Goal: Find specific page/section: Find specific page/section

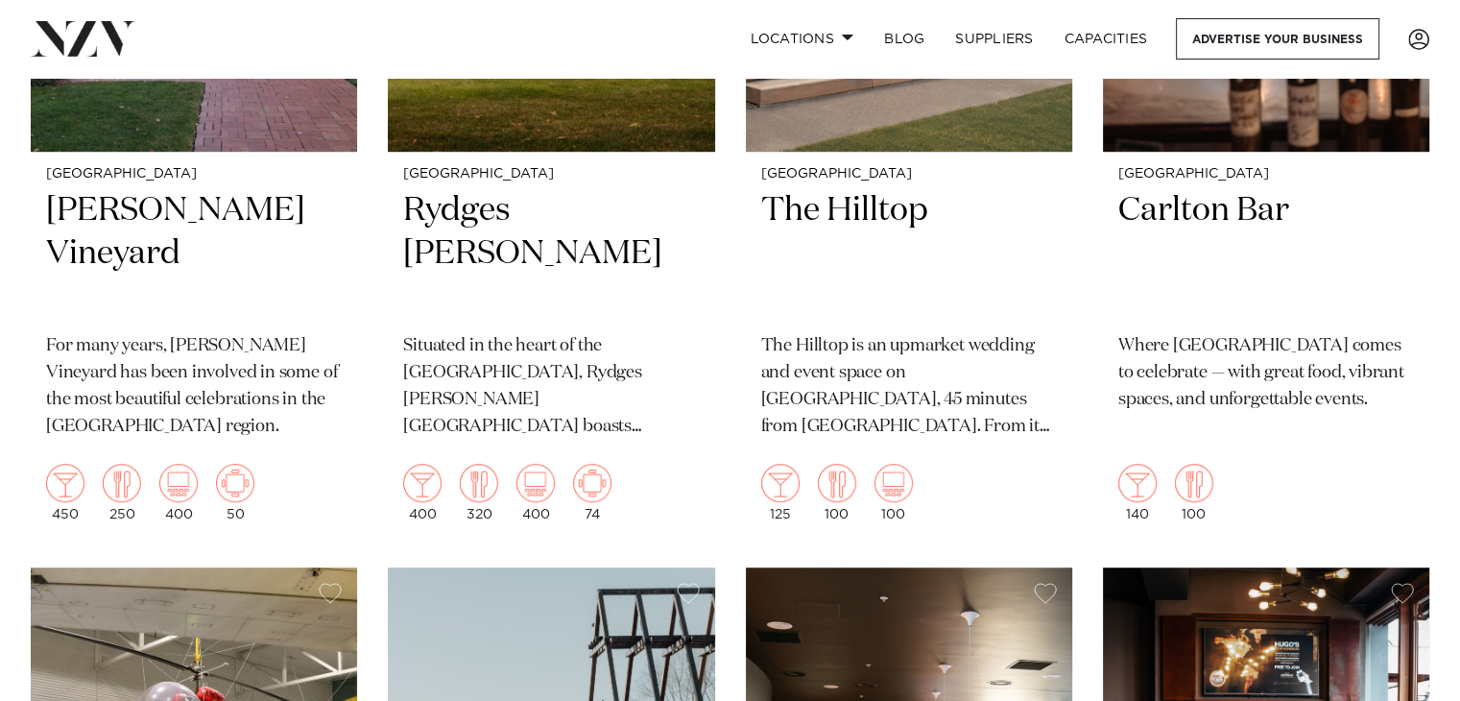
scroll to position [1146, 0]
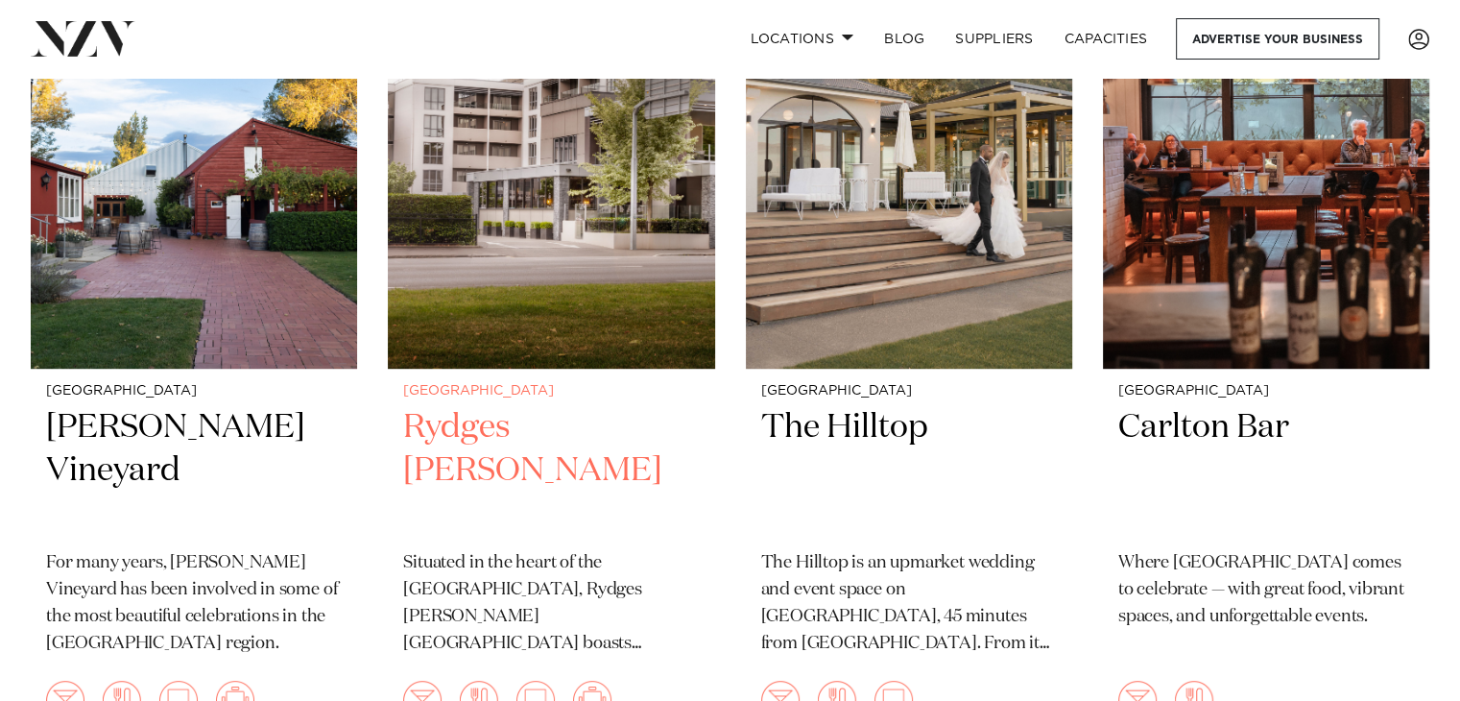
scroll to position [920, 0]
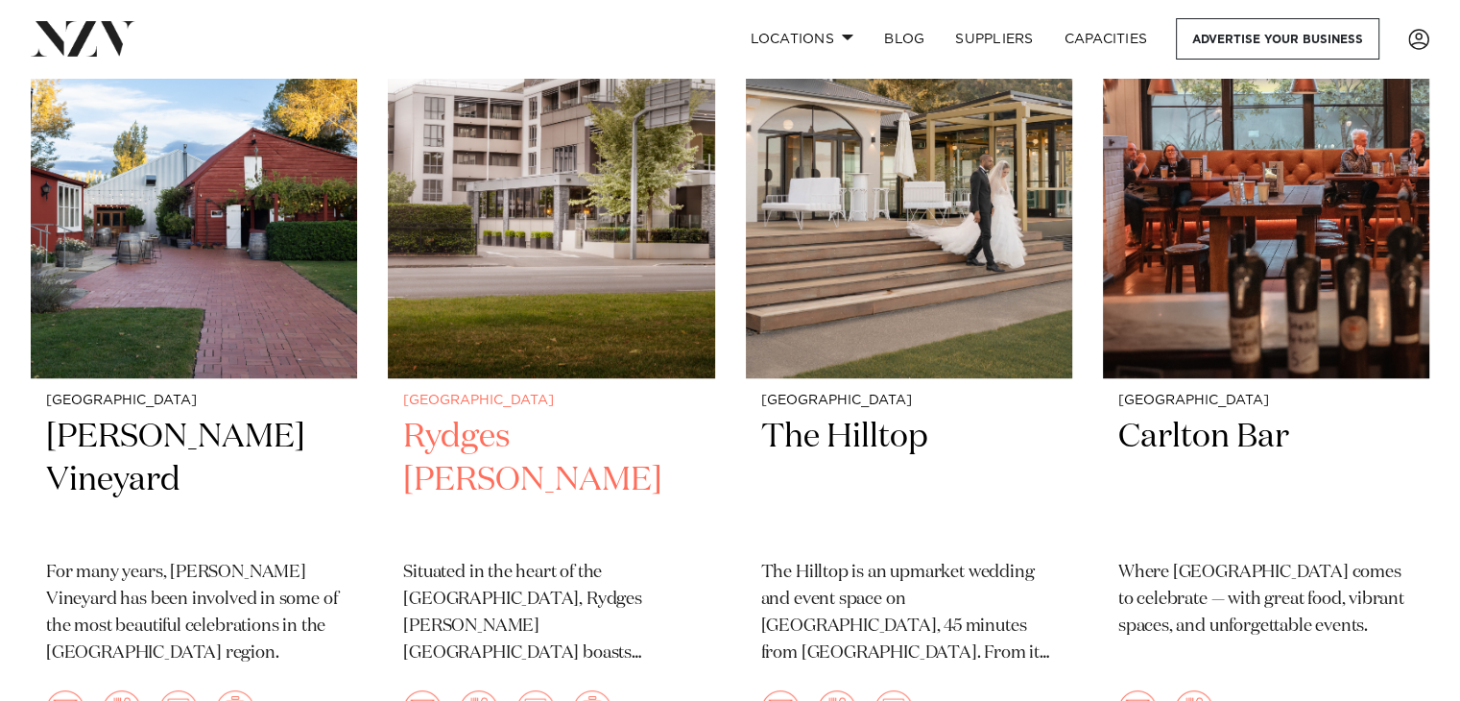
click at [568, 226] on img at bounding box center [551, 159] width 326 height 438
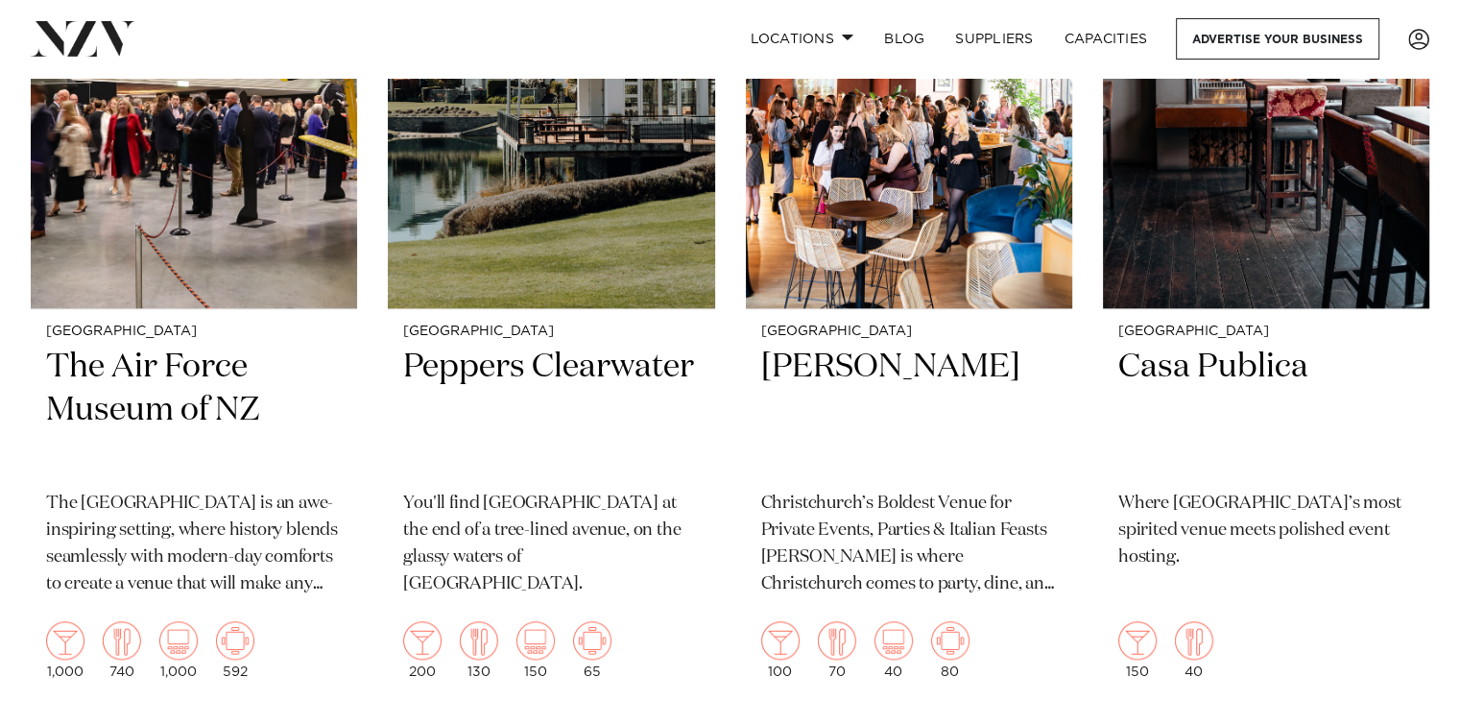
scroll to position [1797, 0]
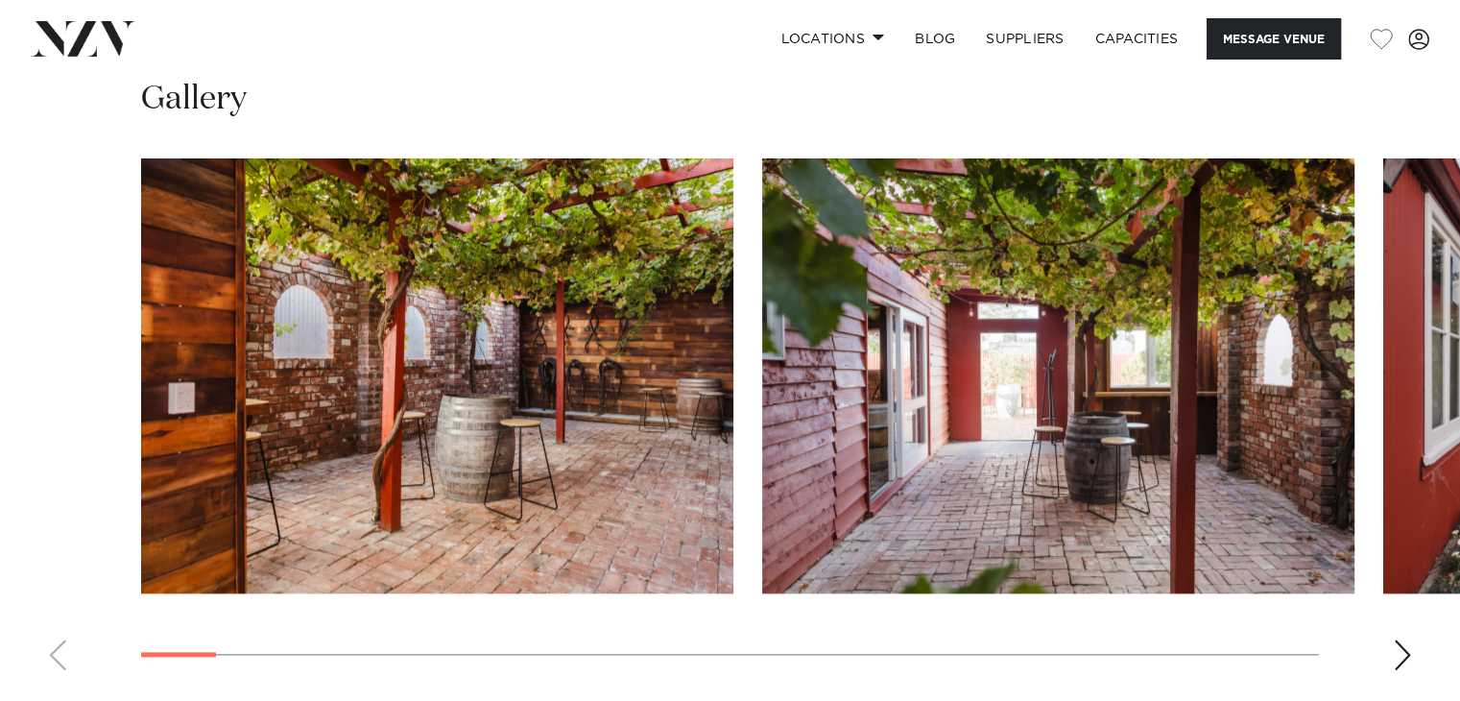
scroll to position [1915, 0]
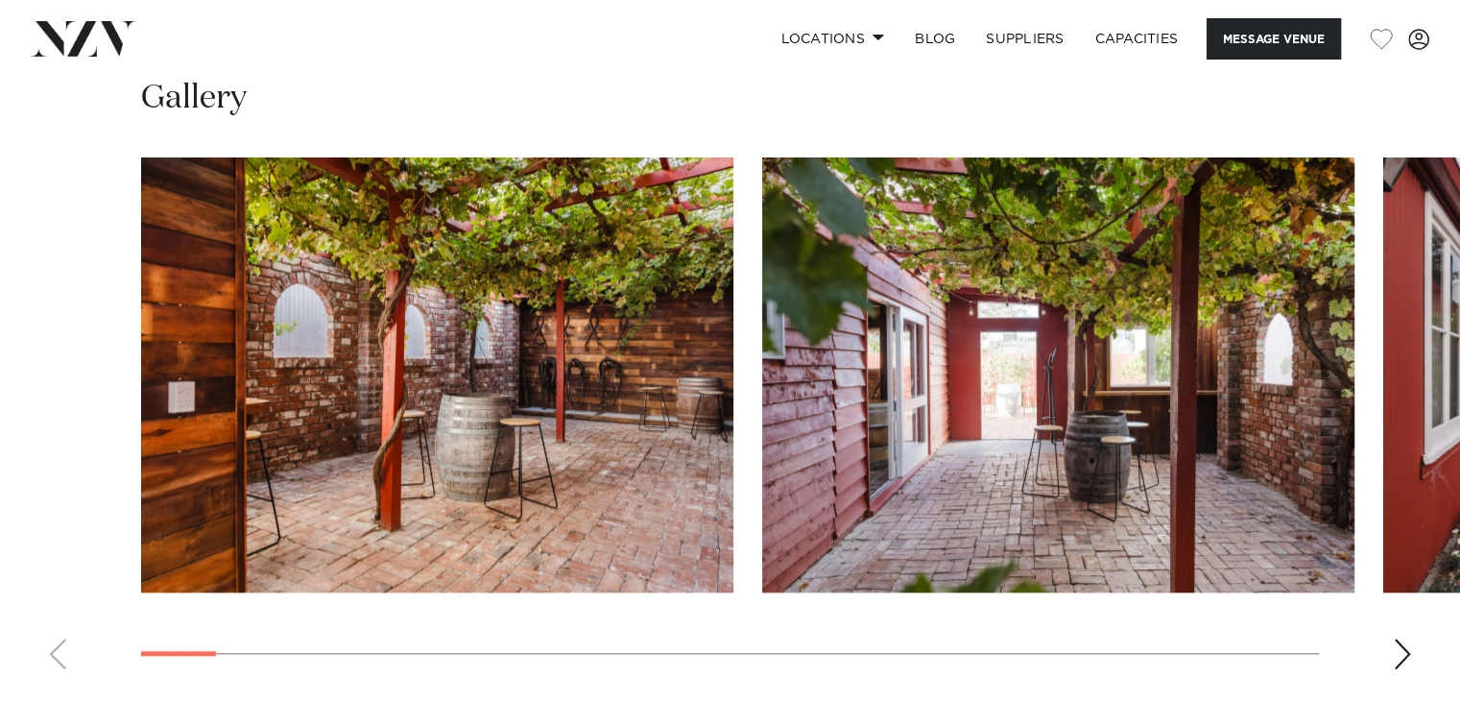
click at [1405, 666] on swiper-container at bounding box center [730, 420] width 1460 height 527
click at [1394, 648] on div "Next slide" at bounding box center [1402, 653] width 19 height 31
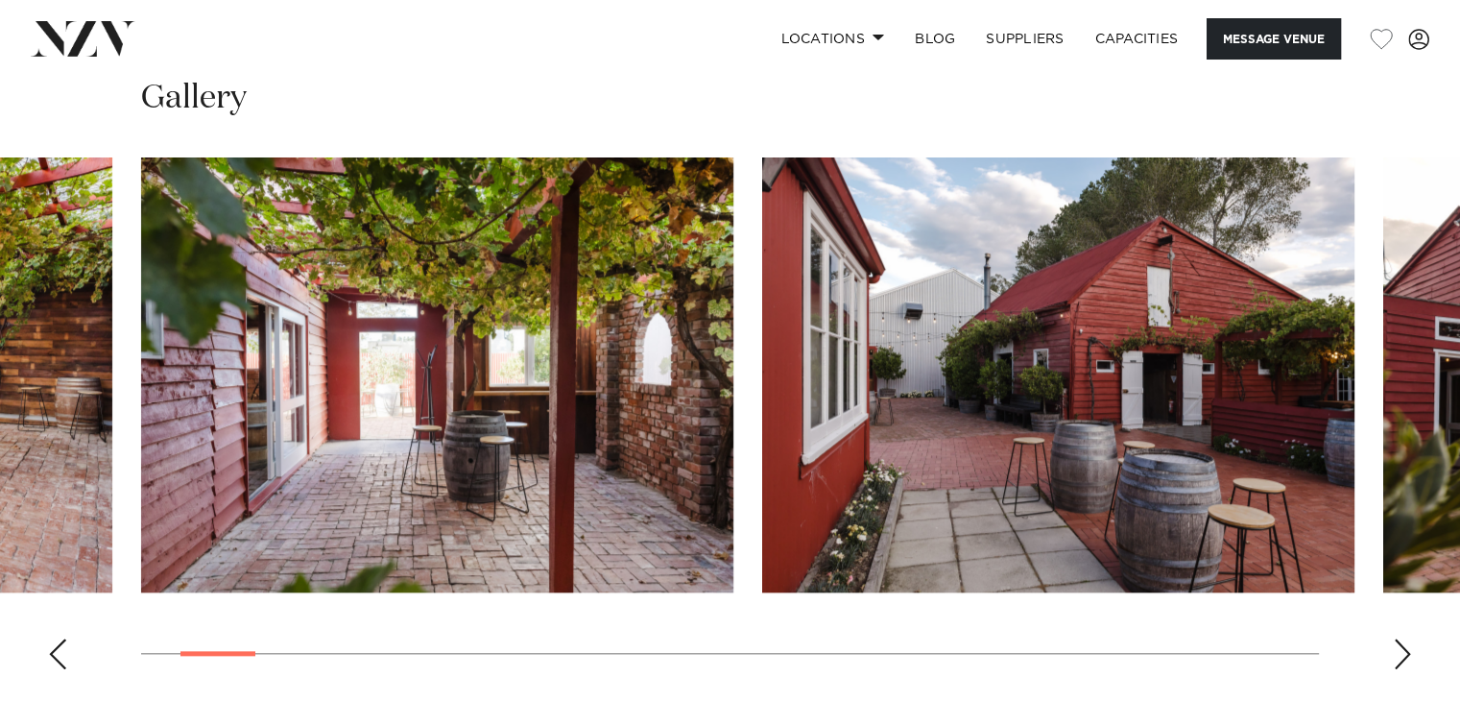
click at [1394, 648] on div "Next slide" at bounding box center [1402, 653] width 19 height 31
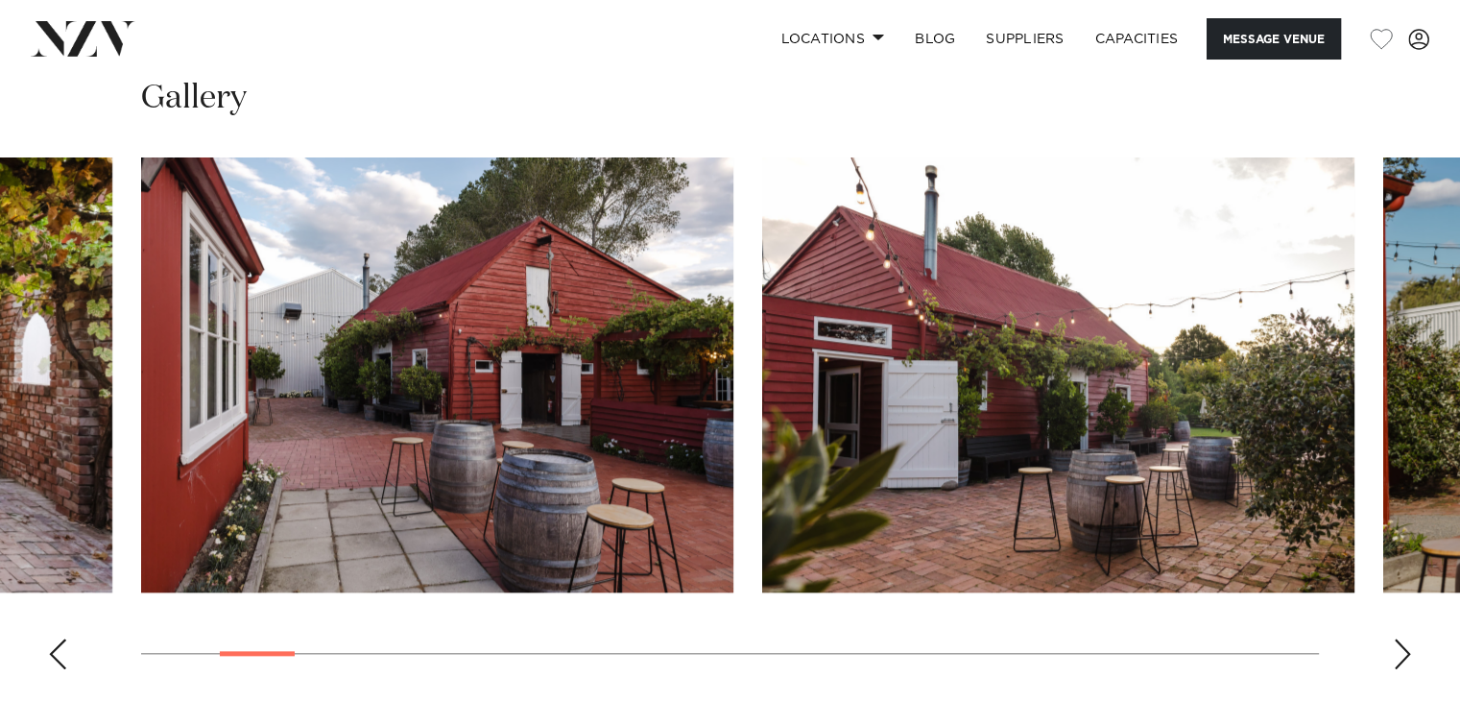
click at [1394, 648] on div "Next slide" at bounding box center [1402, 653] width 19 height 31
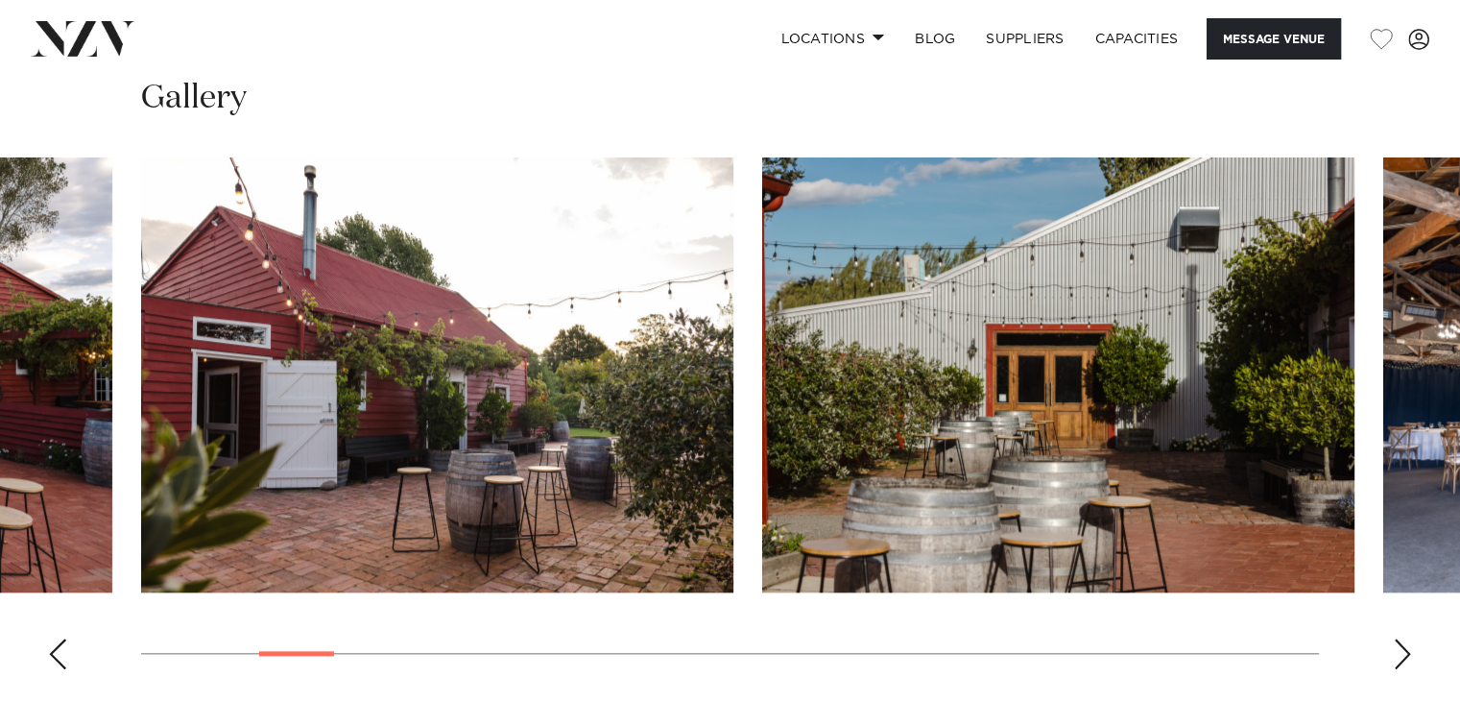
click at [1394, 648] on div "Next slide" at bounding box center [1402, 653] width 19 height 31
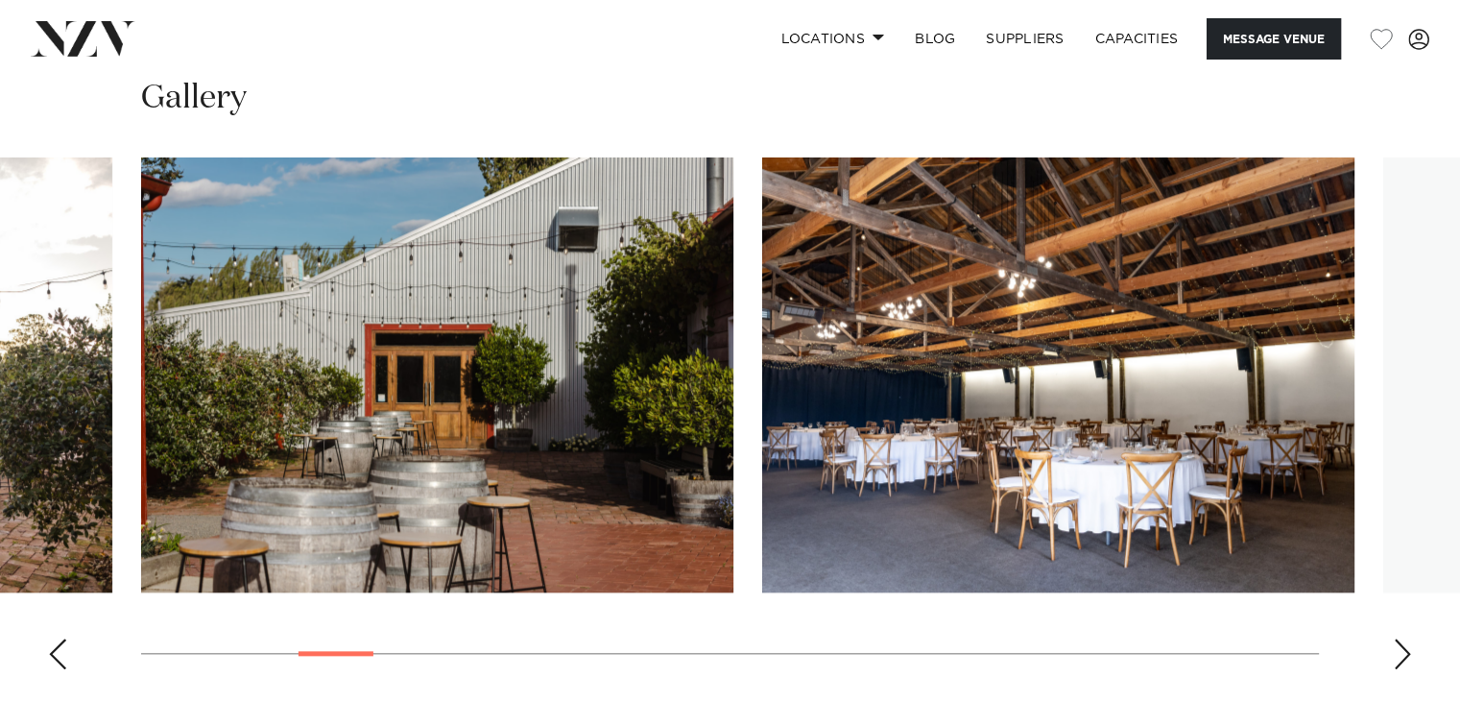
click at [1394, 648] on div "Next slide" at bounding box center [1402, 653] width 19 height 31
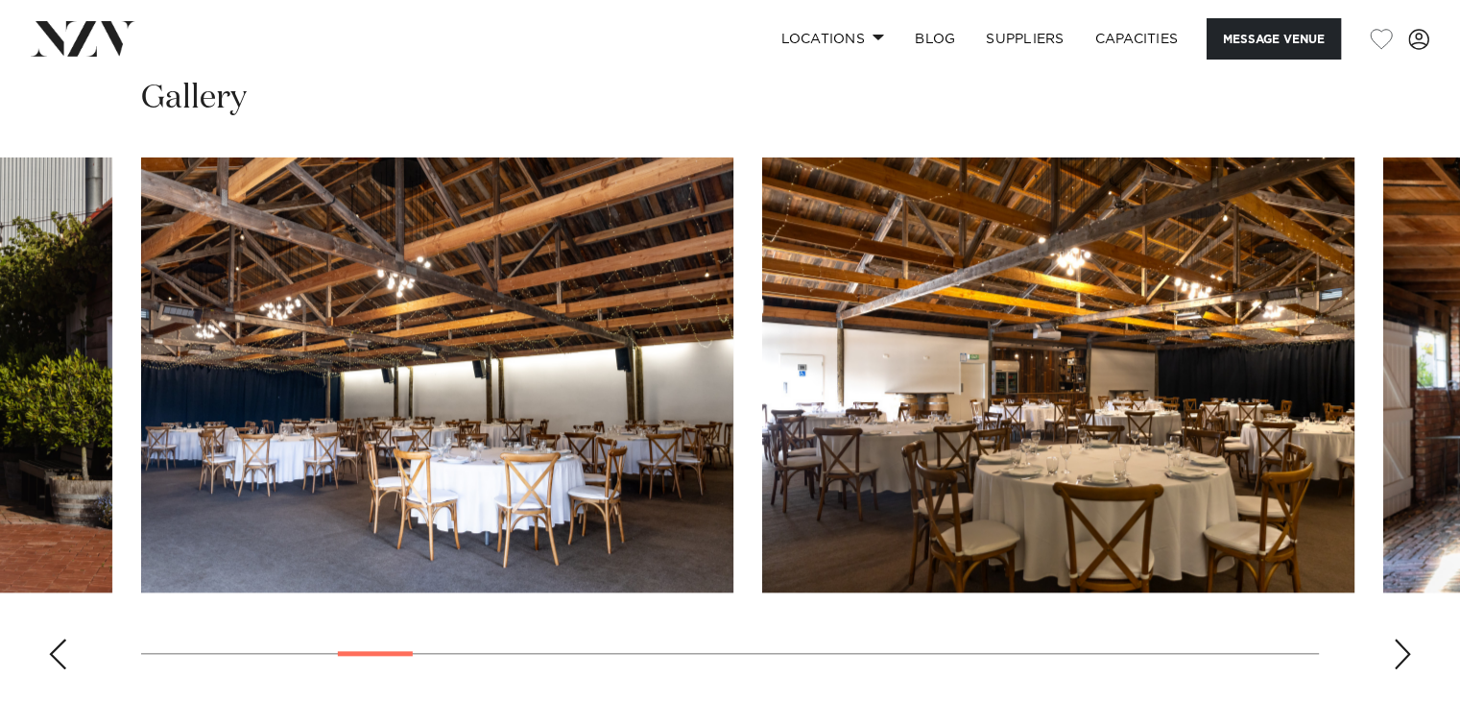
click at [1394, 648] on div "Next slide" at bounding box center [1402, 653] width 19 height 31
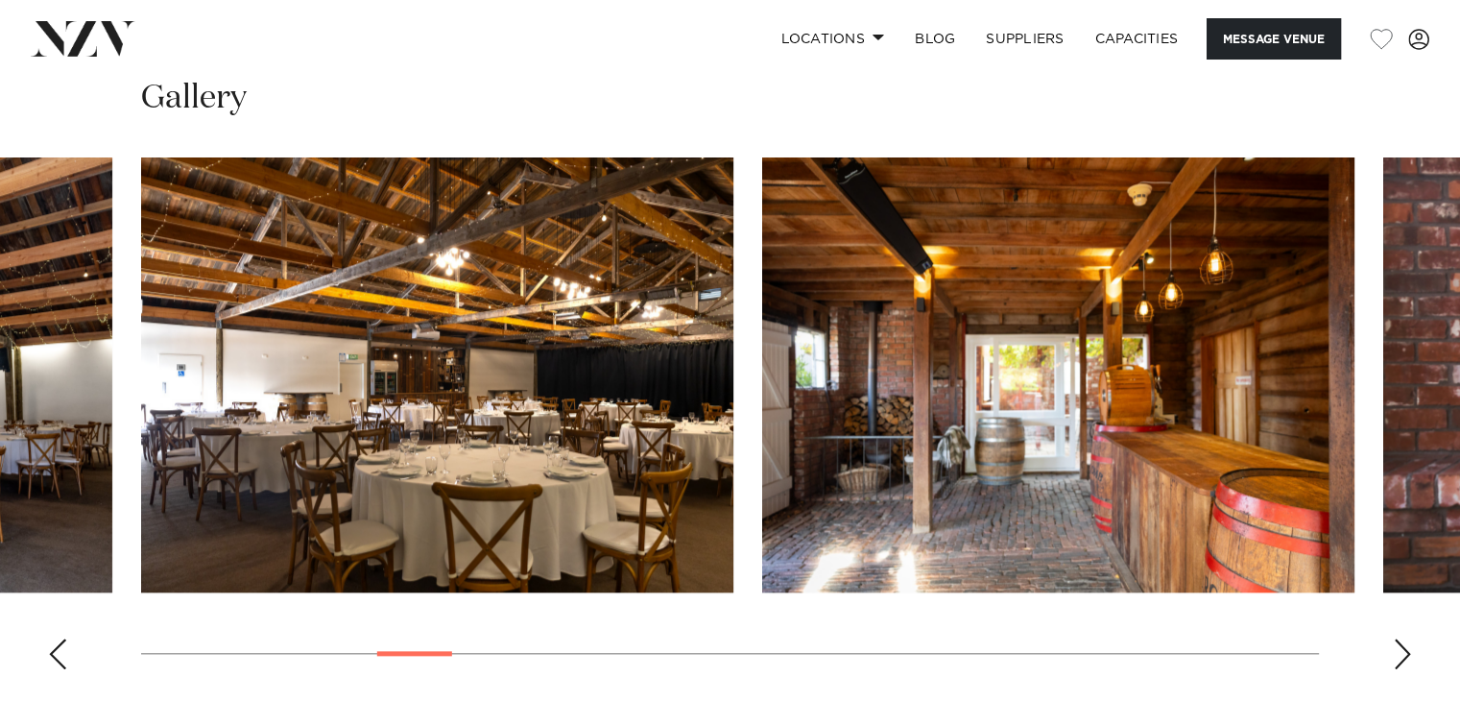
click at [1394, 648] on div "Next slide" at bounding box center [1402, 653] width 19 height 31
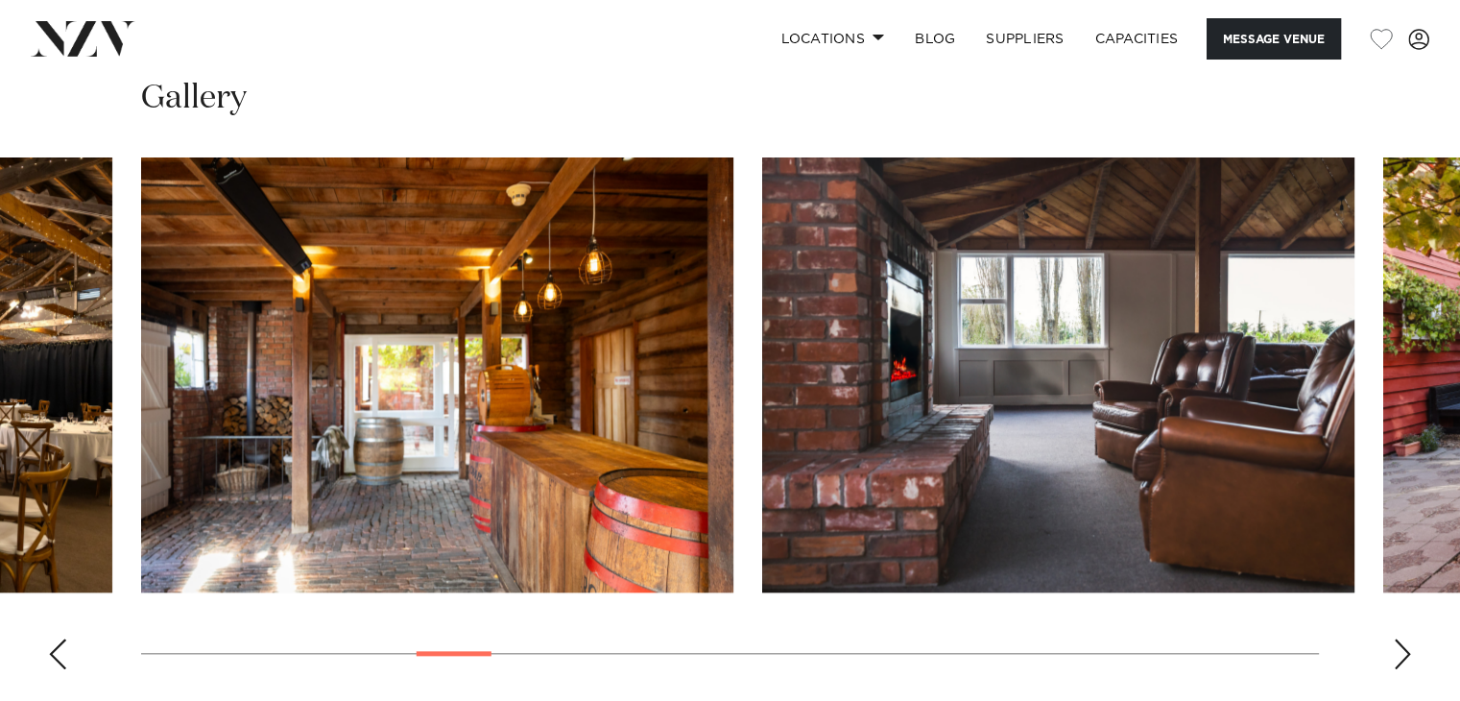
click at [1394, 648] on div "Next slide" at bounding box center [1402, 653] width 19 height 31
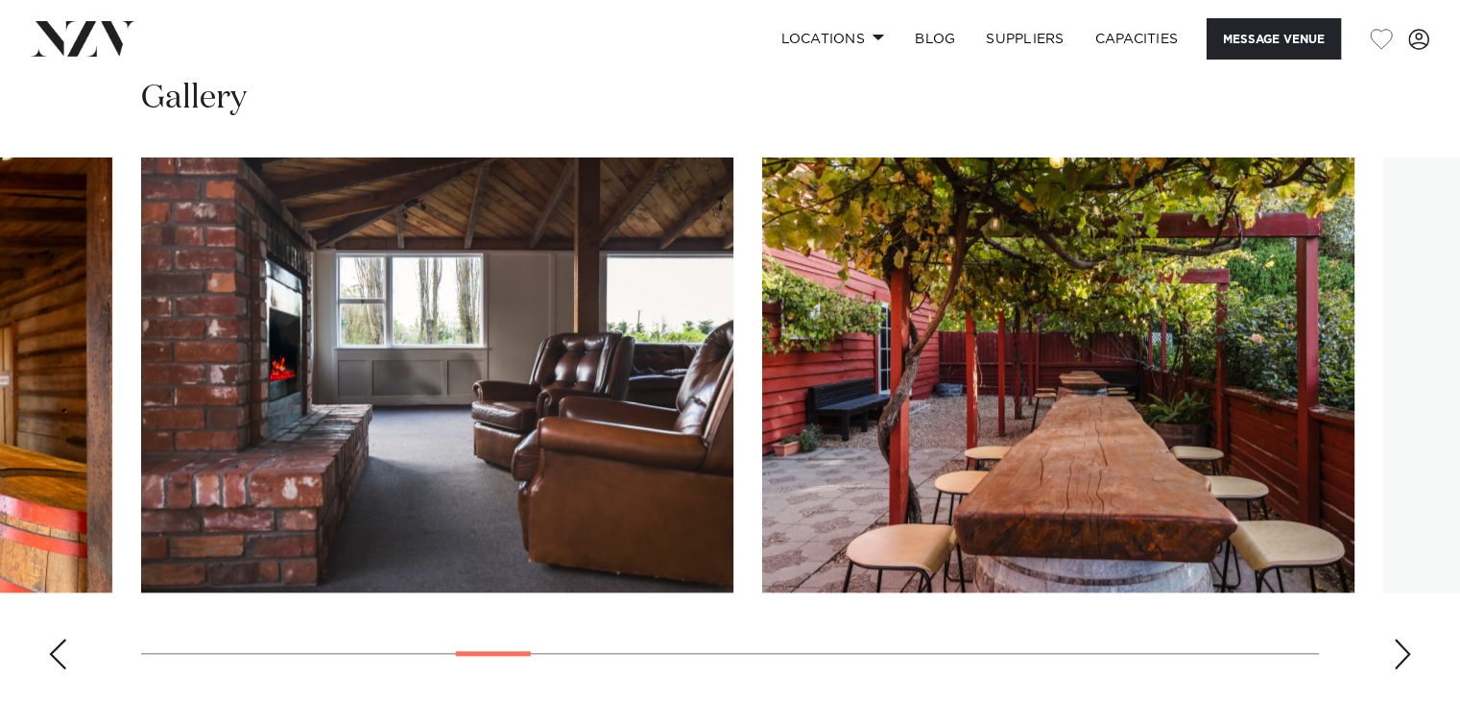
click at [1394, 648] on div "Next slide" at bounding box center [1402, 653] width 19 height 31
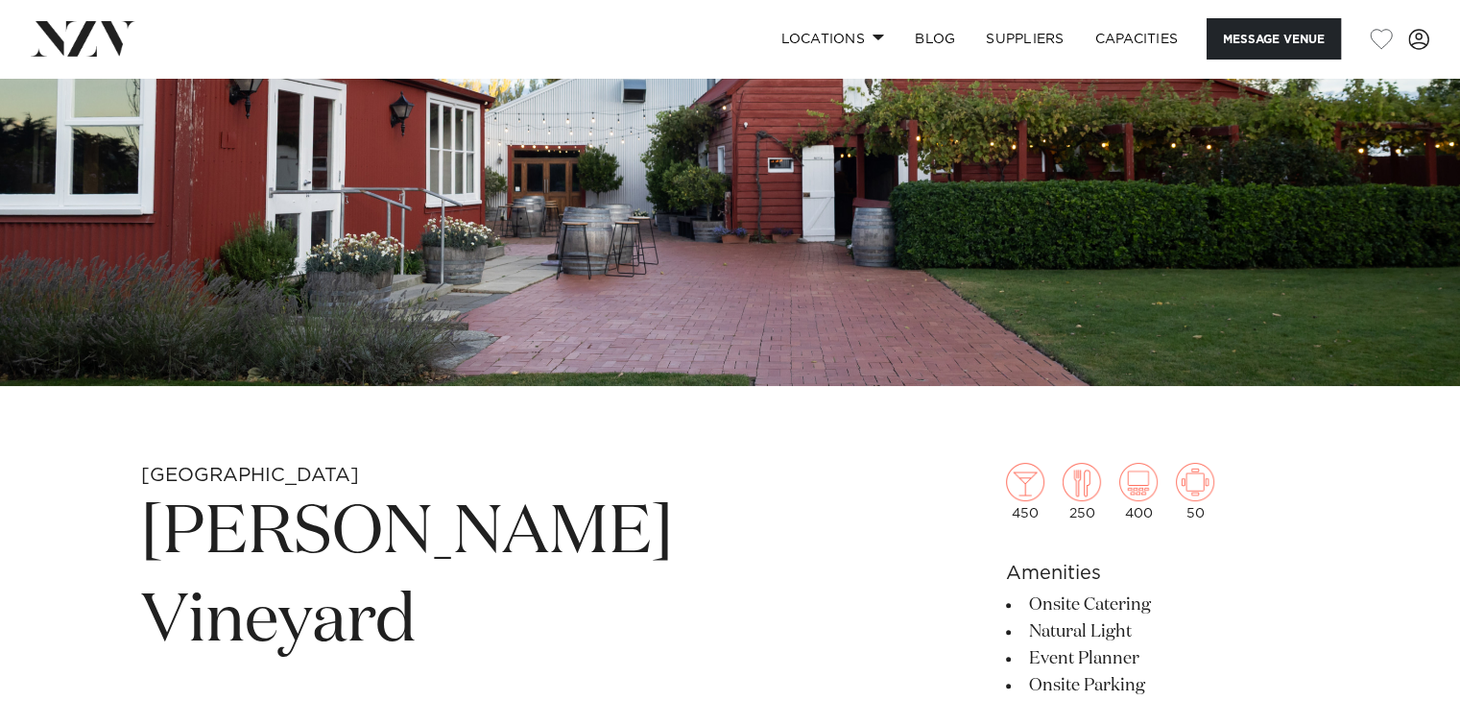
scroll to position [0, 0]
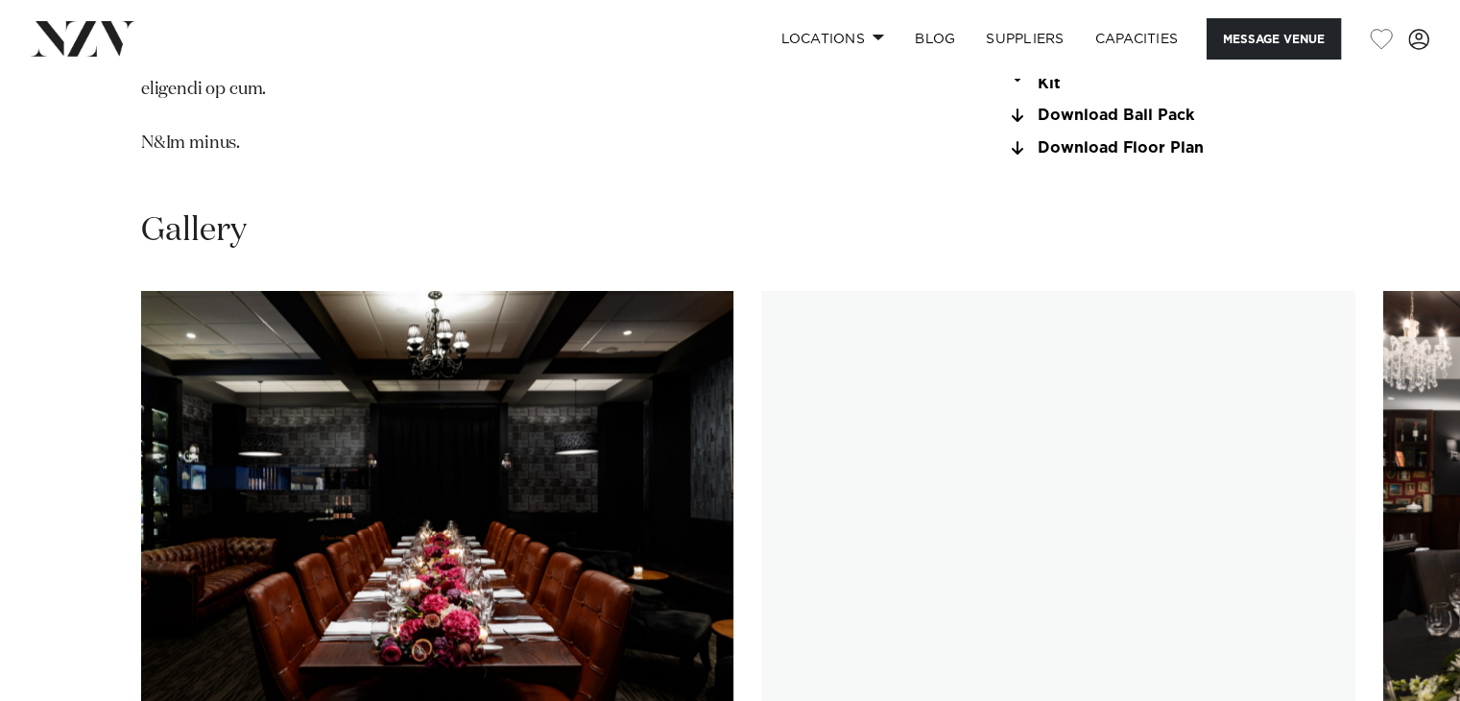
scroll to position [2423, 0]
